Goal: Navigation & Orientation: Understand site structure

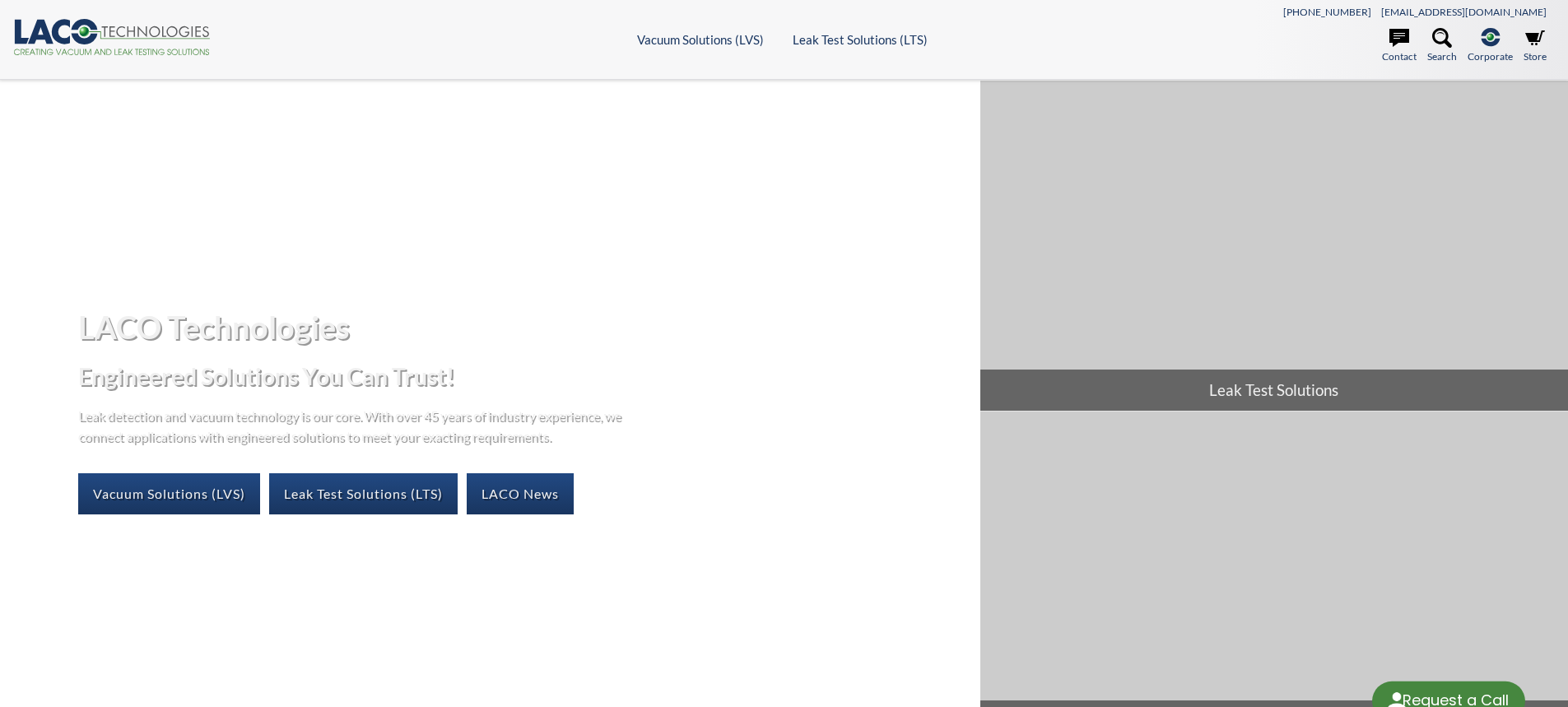
select select "Language Translate Widget"
click at [1403, 51] on link "Contact" at bounding box center [1399, 46] width 35 height 37
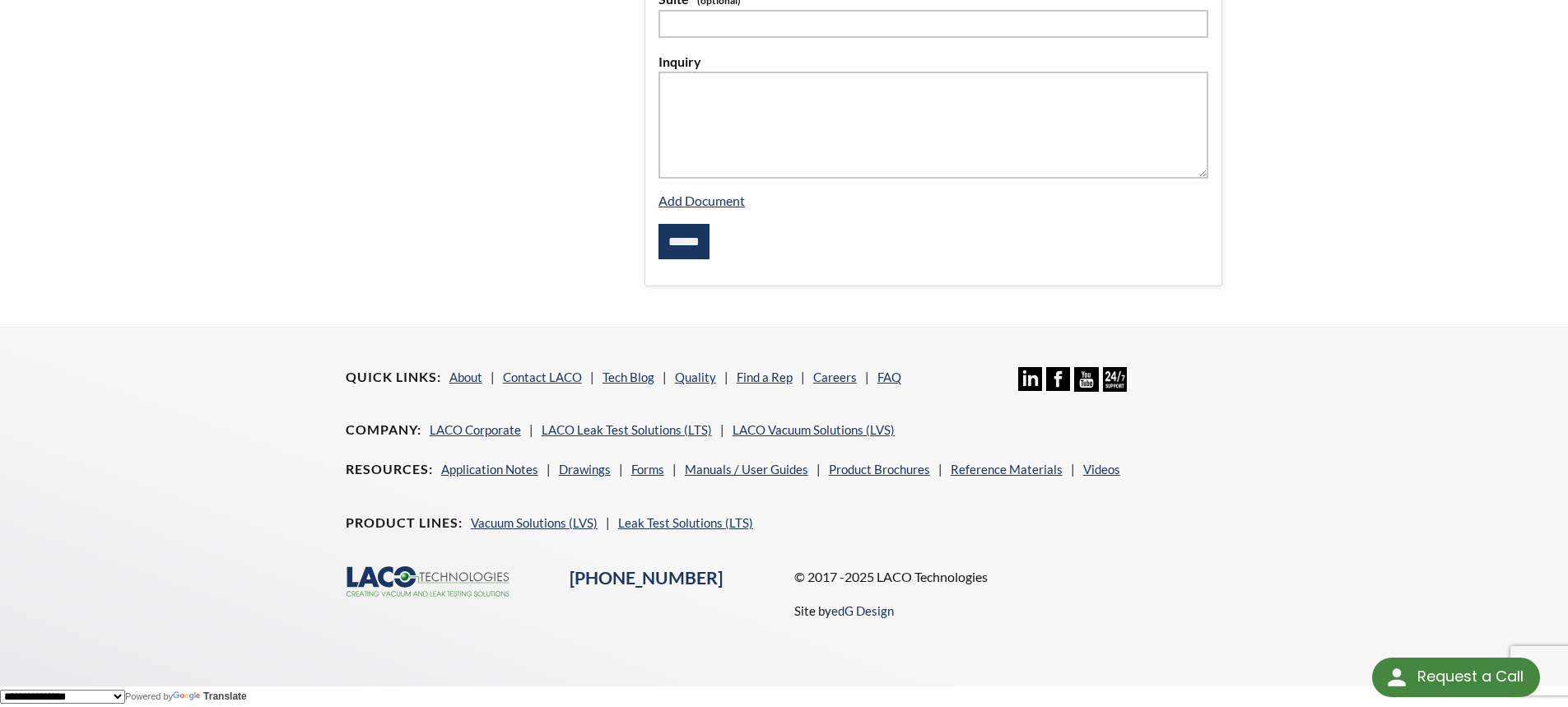
scroll to position [137, 0]
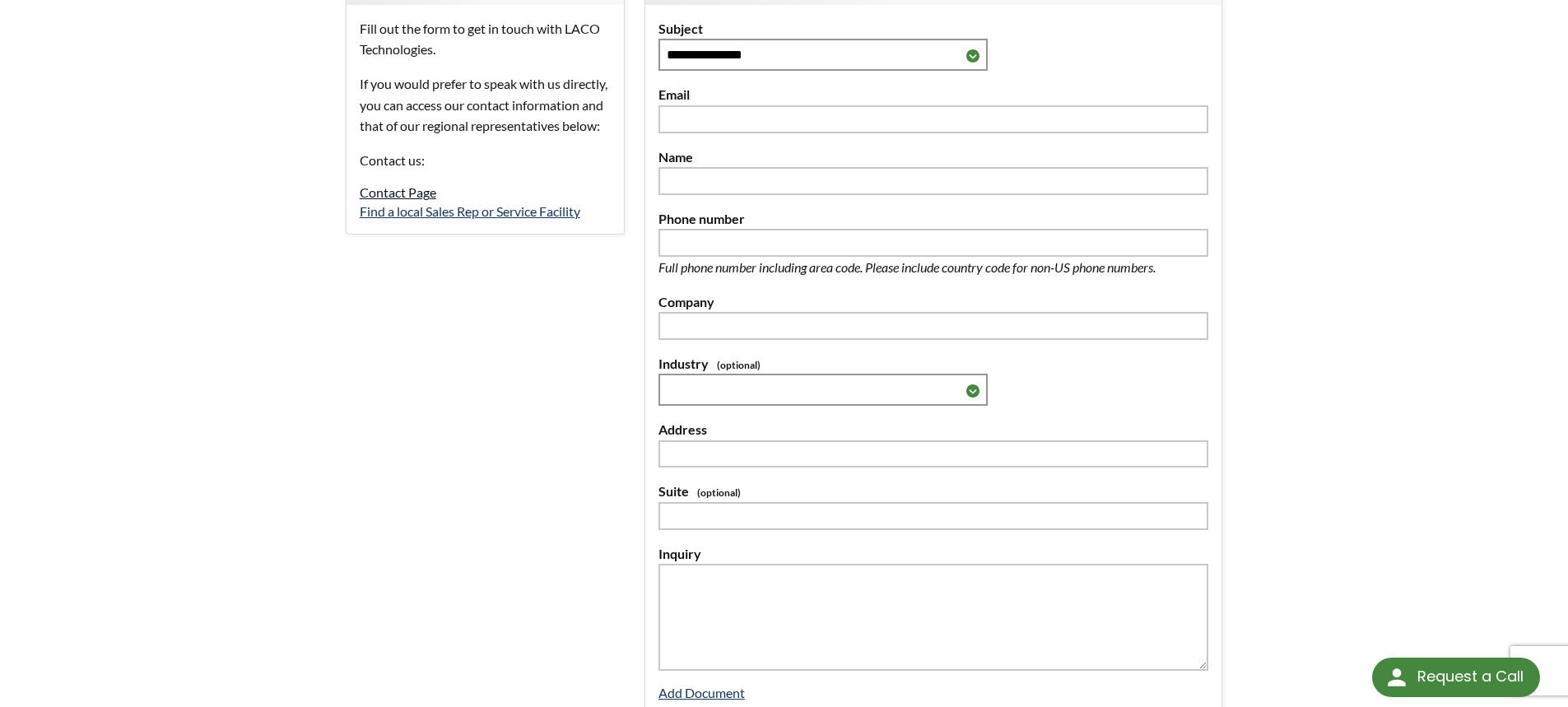
click at [398, 200] on link "Contact Page" at bounding box center [397, 192] width 76 height 16
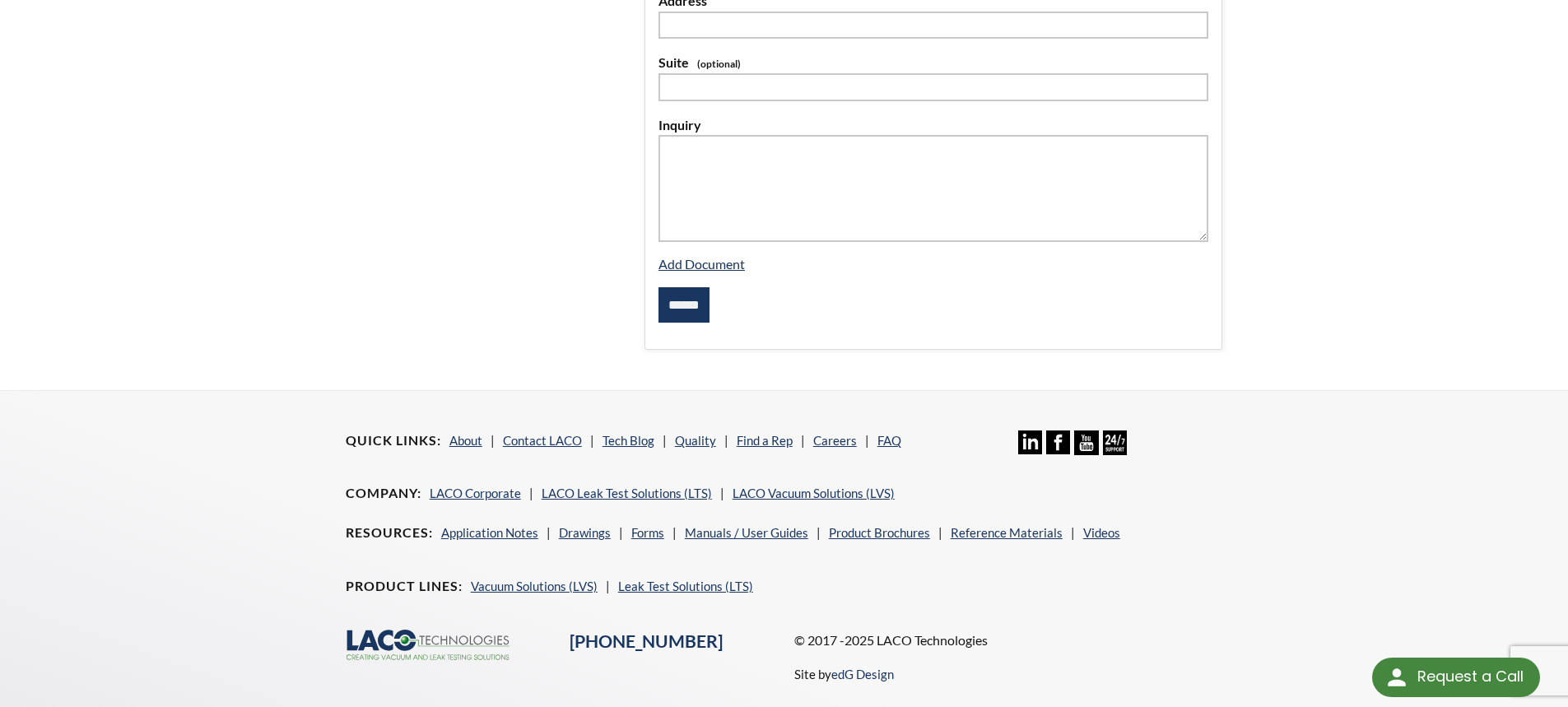
scroll to position [631, 0]
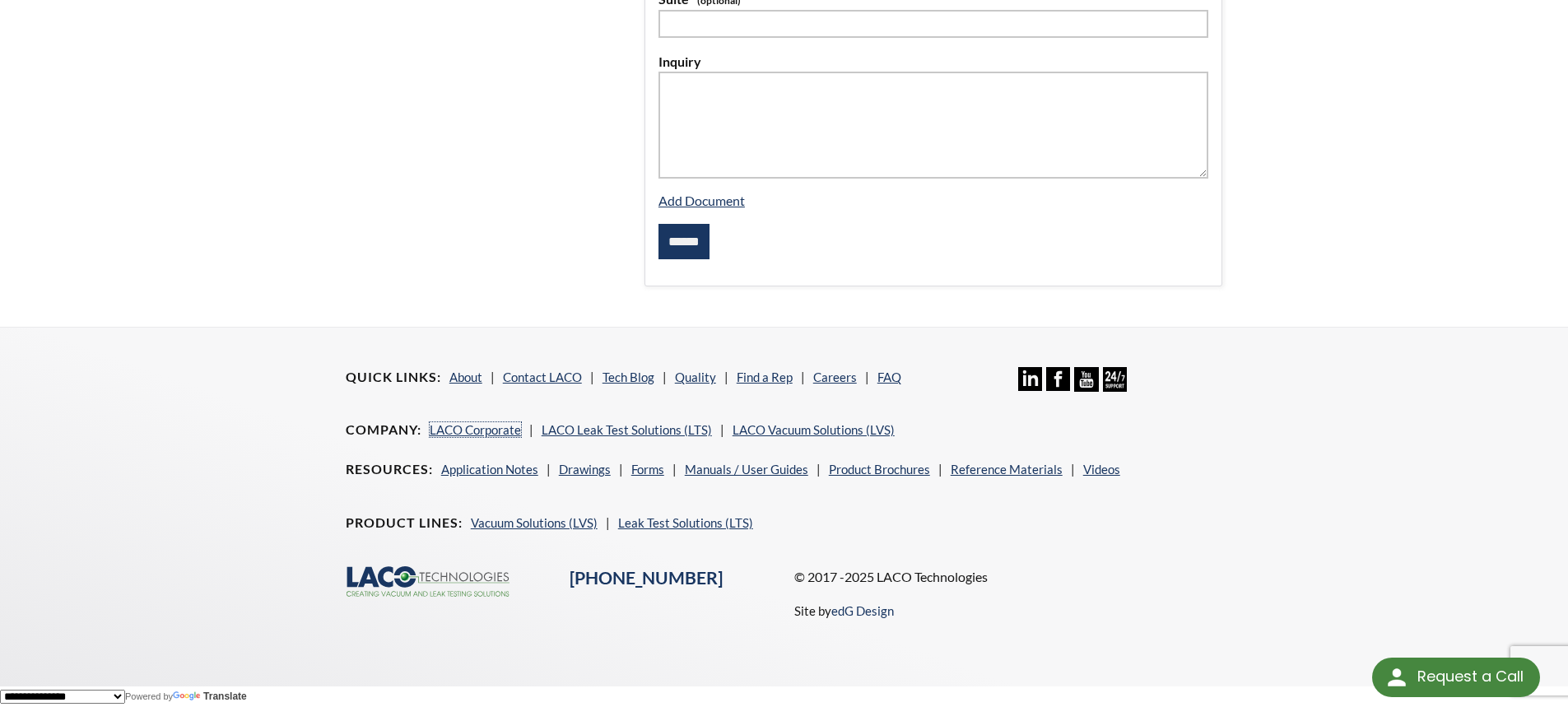
click at [492, 437] on li "LACO Corporate" at bounding box center [481, 430] width 104 height 20
click at [491, 428] on link "LACO Corporate" at bounding box center [475, 429] width 91 height 15
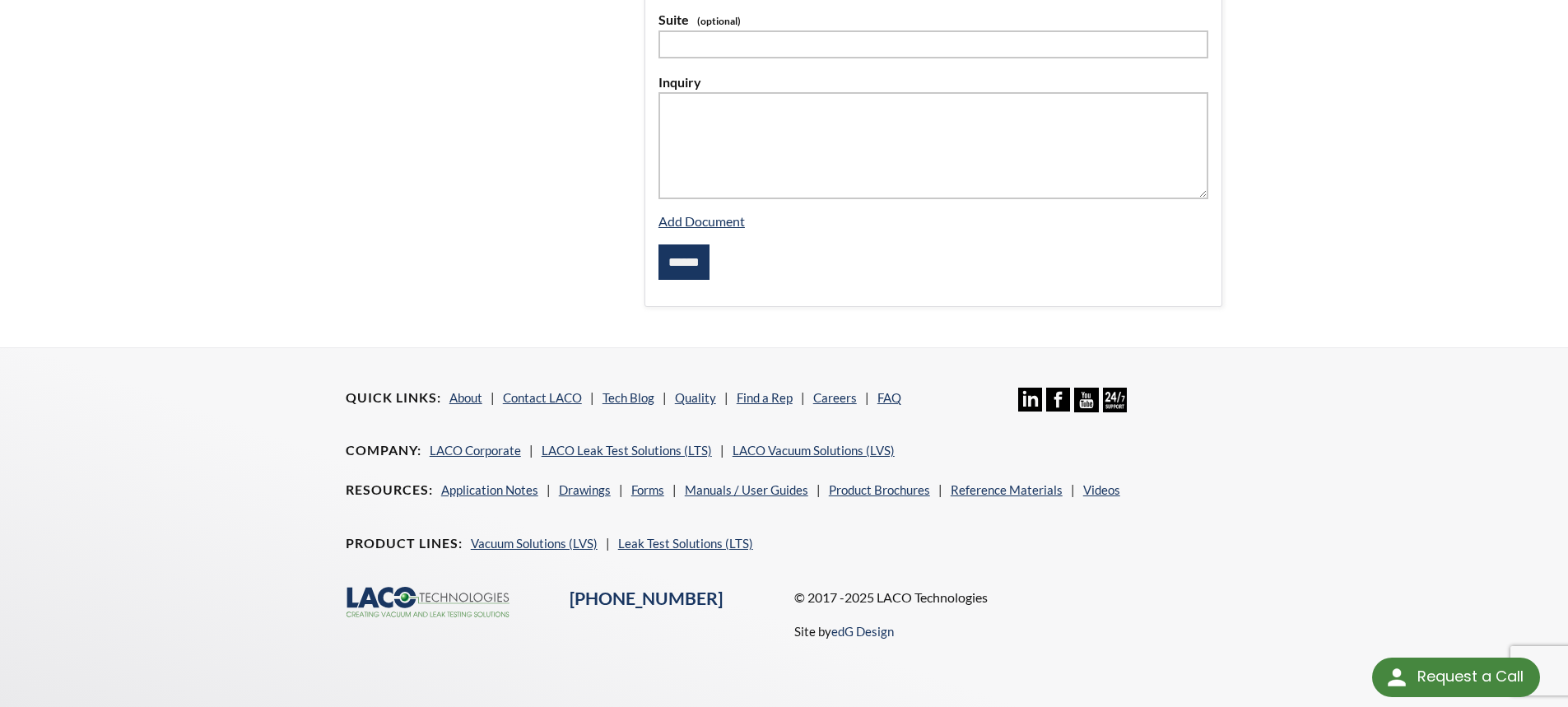
scroll to position [608, 0]
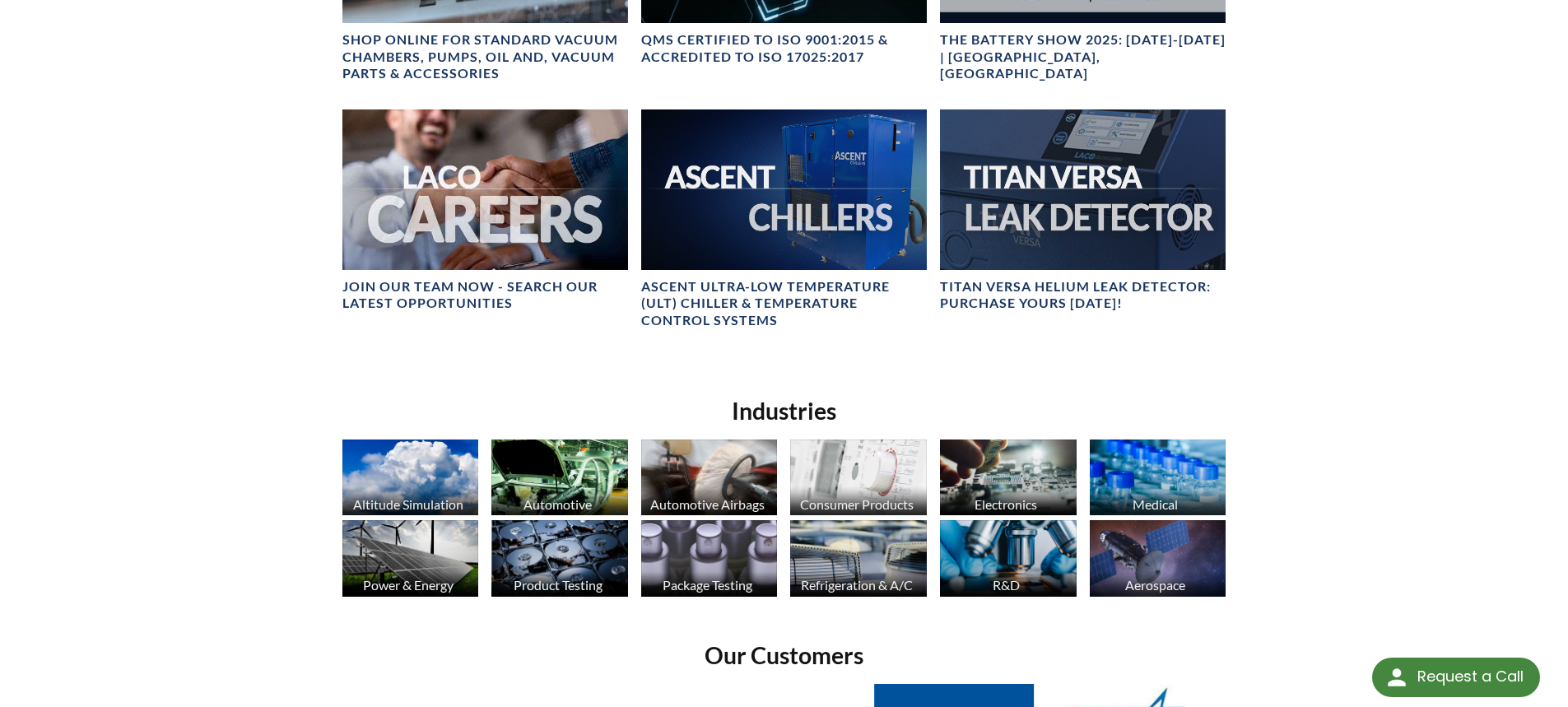
scroll to position [1385, 0]
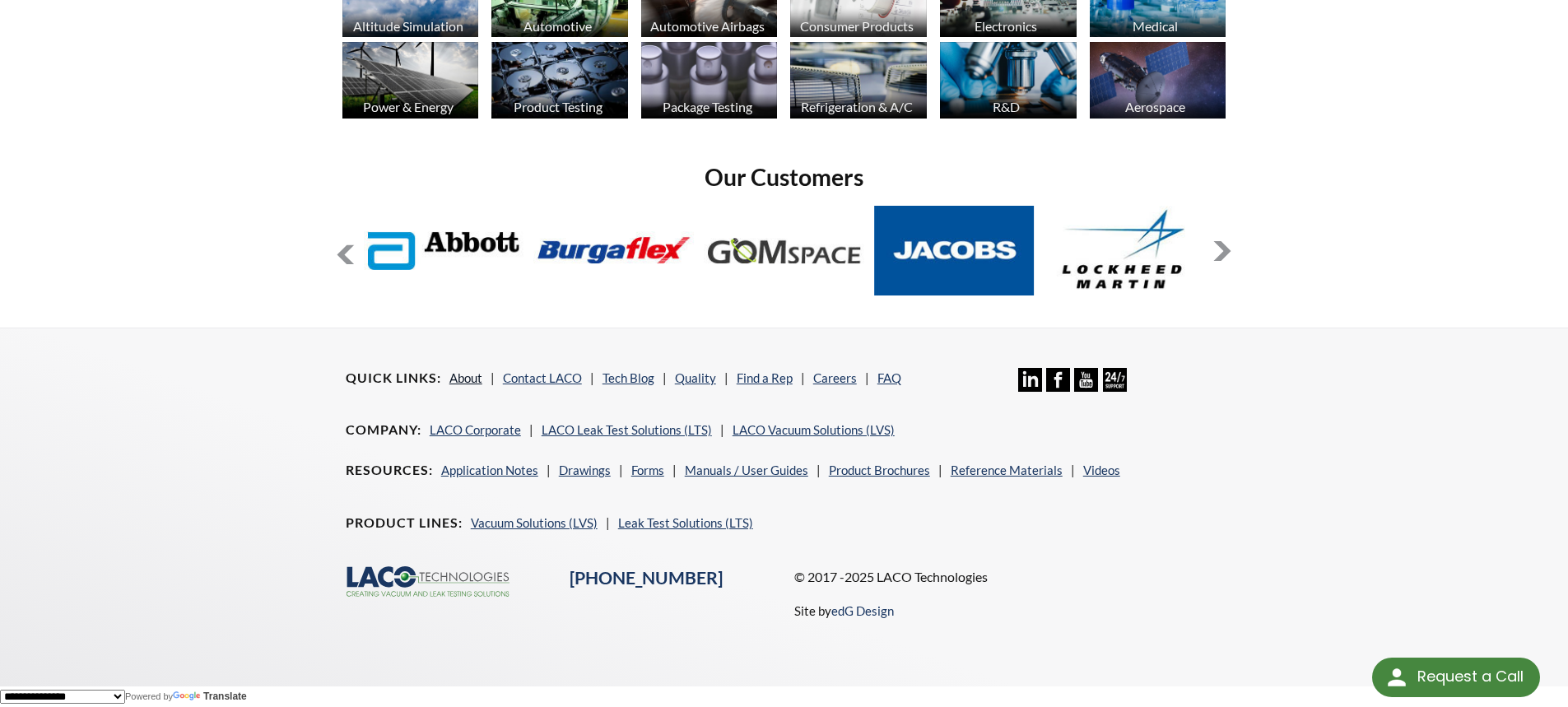
click at [468, 378] on link "About" at bounding box center [465, 377] width 33 height 15
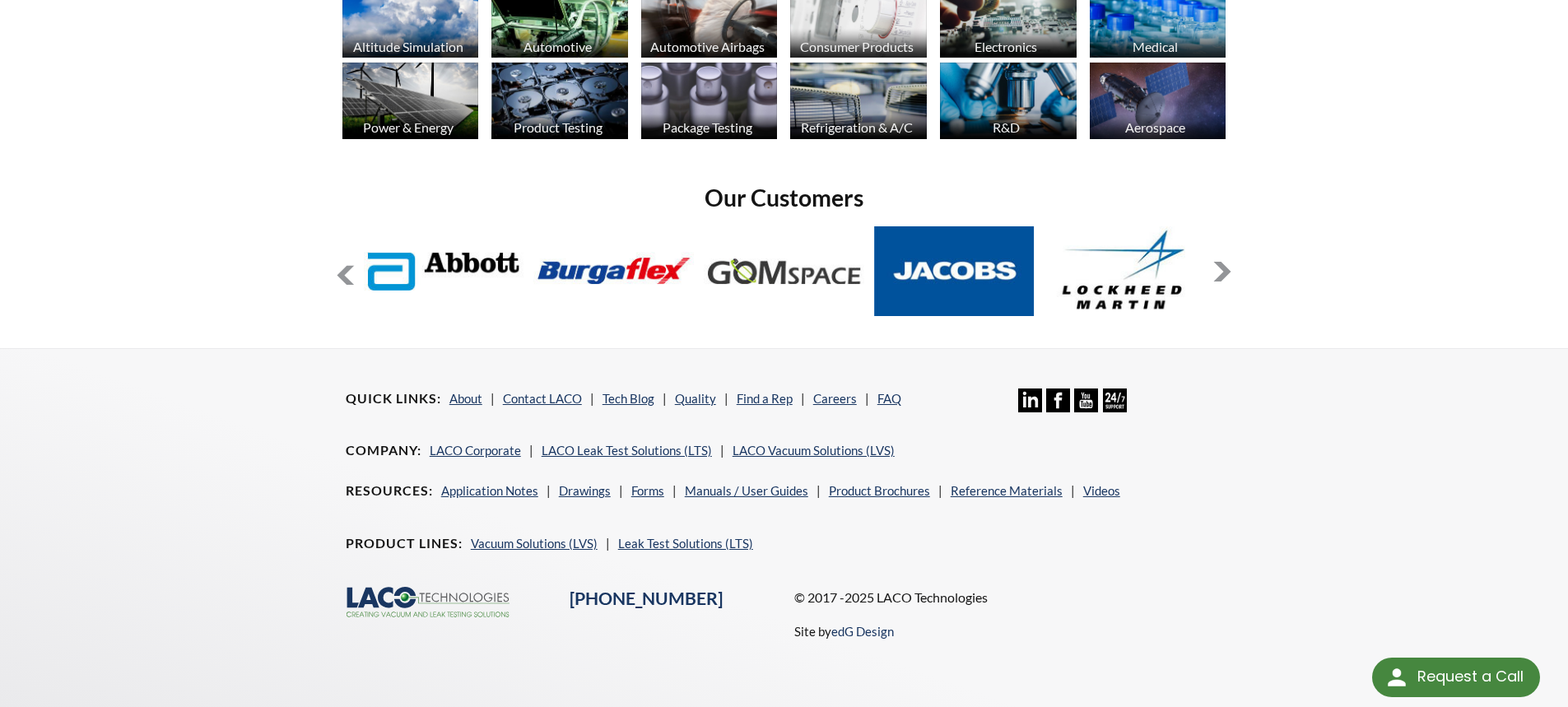
scroll to position [1360, 0]
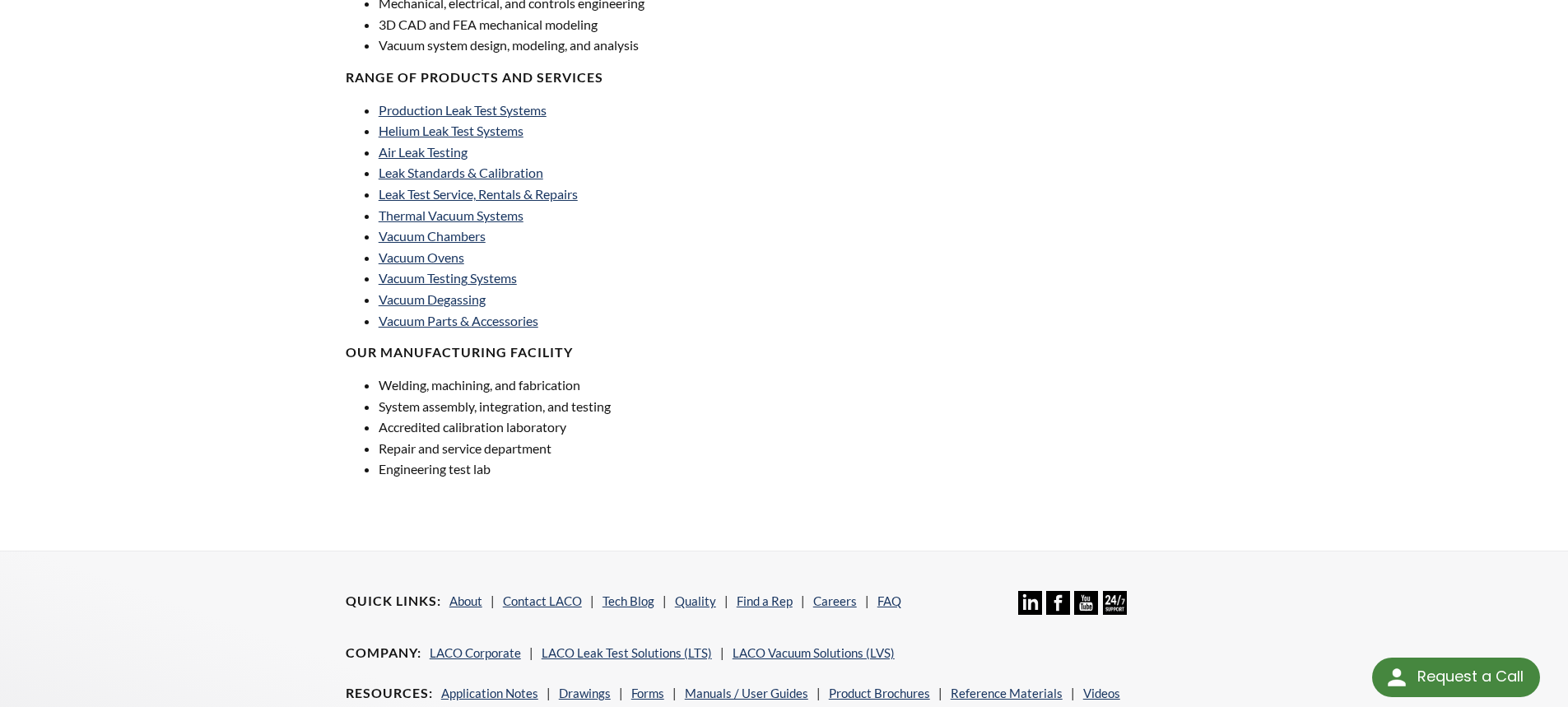
scroll to position [1213, 0]
